Goal: Check status

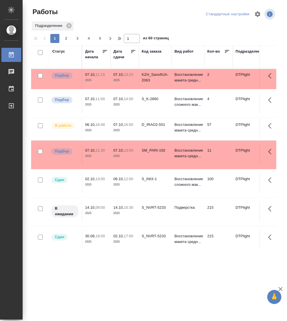
click at [60, 50] on div "Статус" at bounding box center [58, 52] width 13 height 6
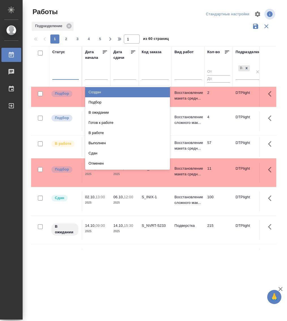
click at [66, 78] on div at bounding box center [65, 74] width 27 height 11
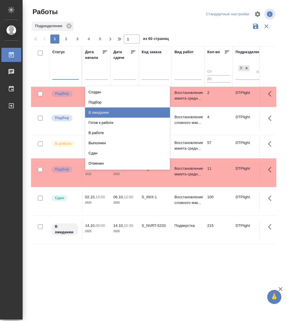
click at [103, 112] on div "В ожидании" at bounding box center [127, 112] width 85 height 10
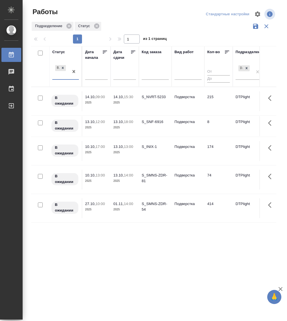
click at [70, 78] on div at bounding box center [74, 71] width 10 height 15
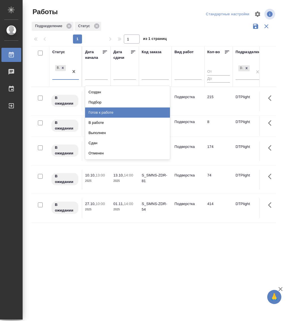
click at [105, 112] on div "Готов к работе" at bounding box center [127, 112] width 85 height 10
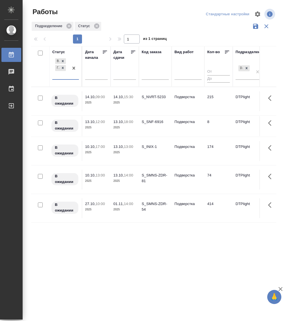
click at [66, 79] on div "В ожидании Готов к работе" at bounding box center [60, 68] width 16 height 22
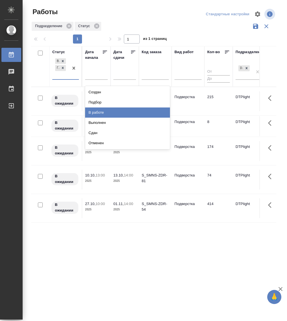
click at [96, 111] on div "В работе" at bounding box center [127, 112] width 85 height 10
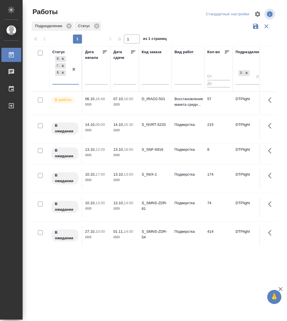
click at [66, 82] on div "В ожидании Готов к работе В работе" at bounding box center [60, 69] width 16 height 29
